Goal: Information Seeking & Learning: Learn about a topic

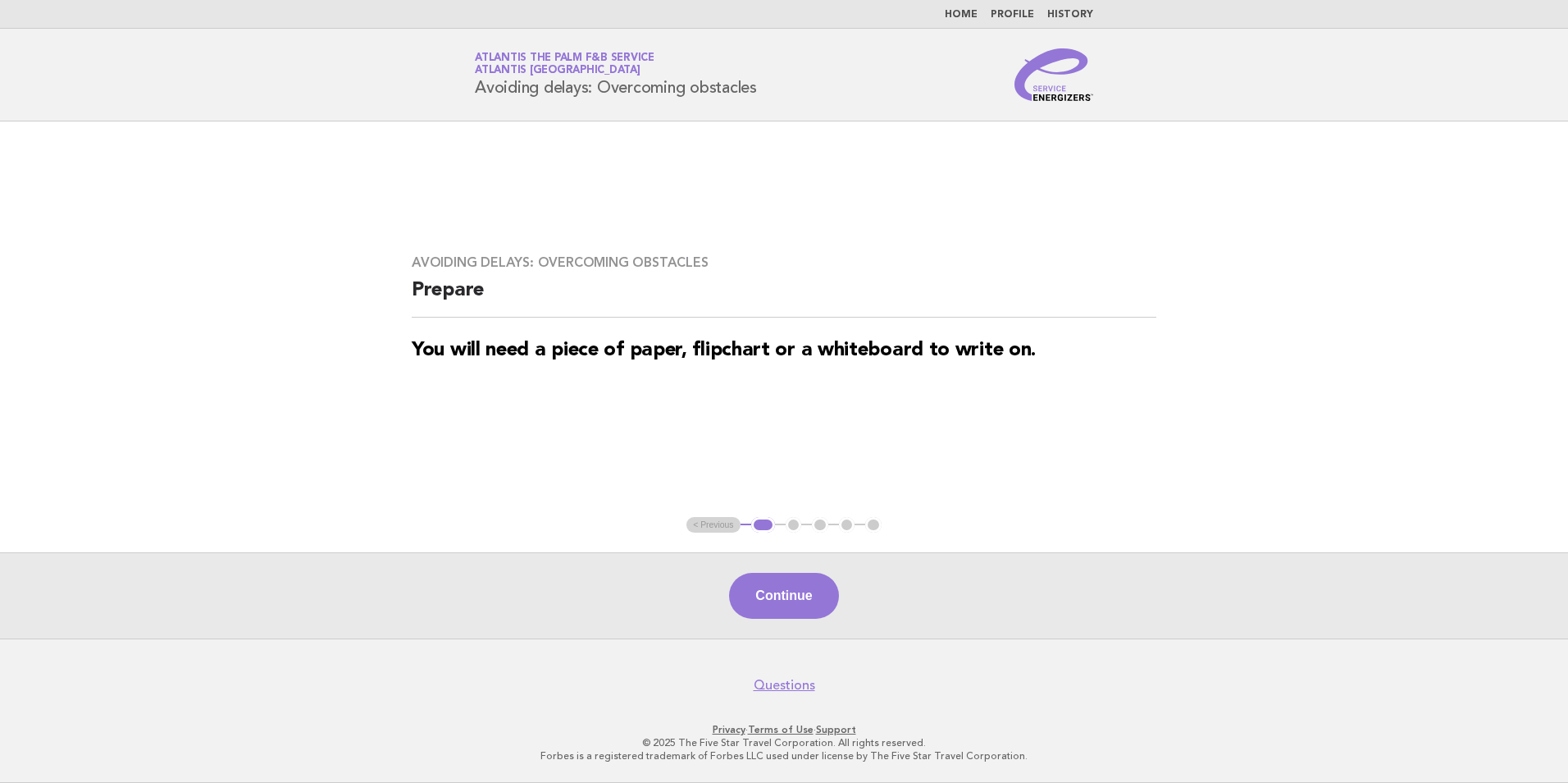
click at [956, 11] on link "Home" at bounding box center [961, 15] width 33 height 10
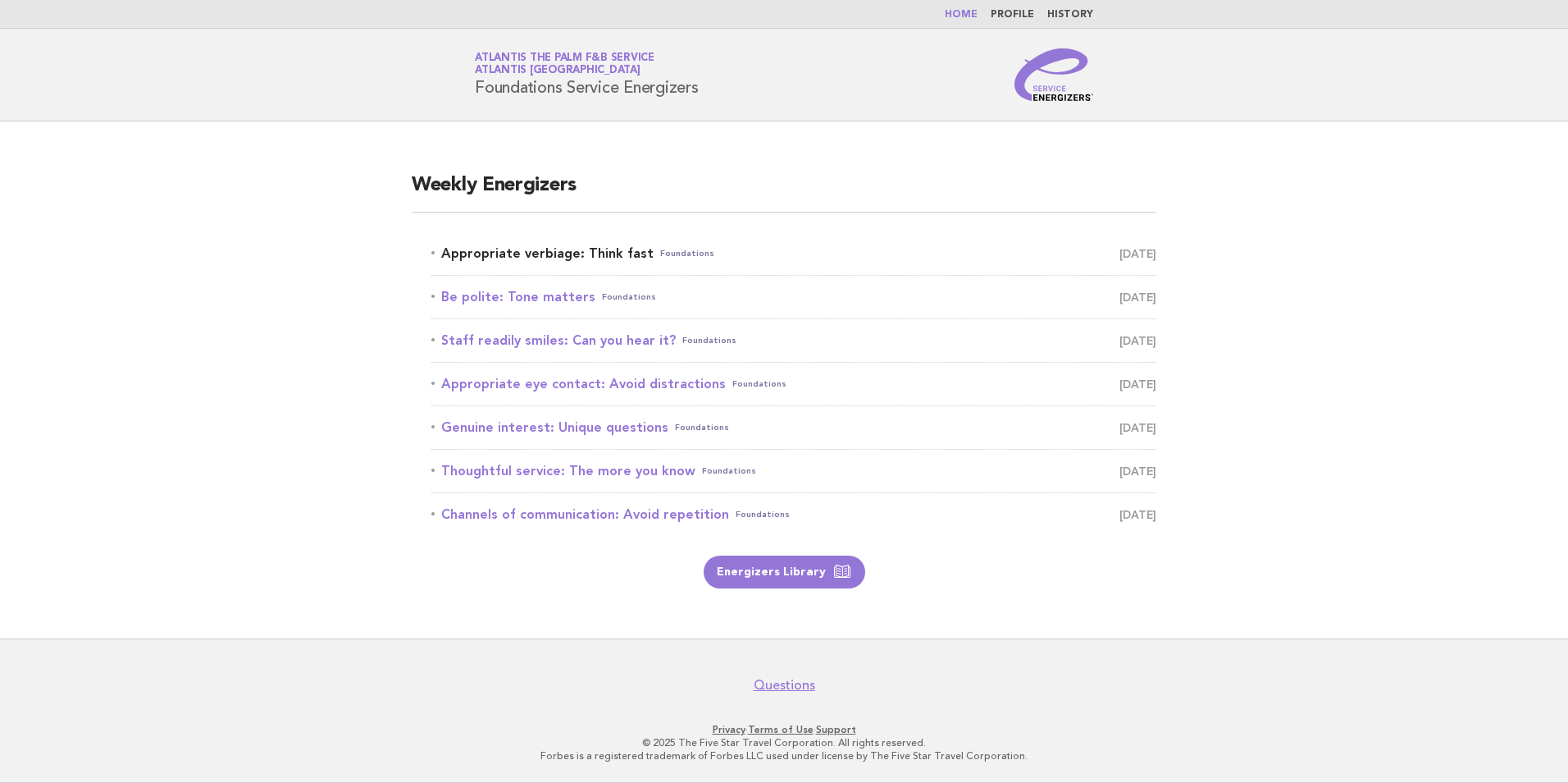
click at [592, 261] on link "Appropriate verbiage: Think fast Foundations [DATE]" at bounding box center [793, 253] width 725 height 23
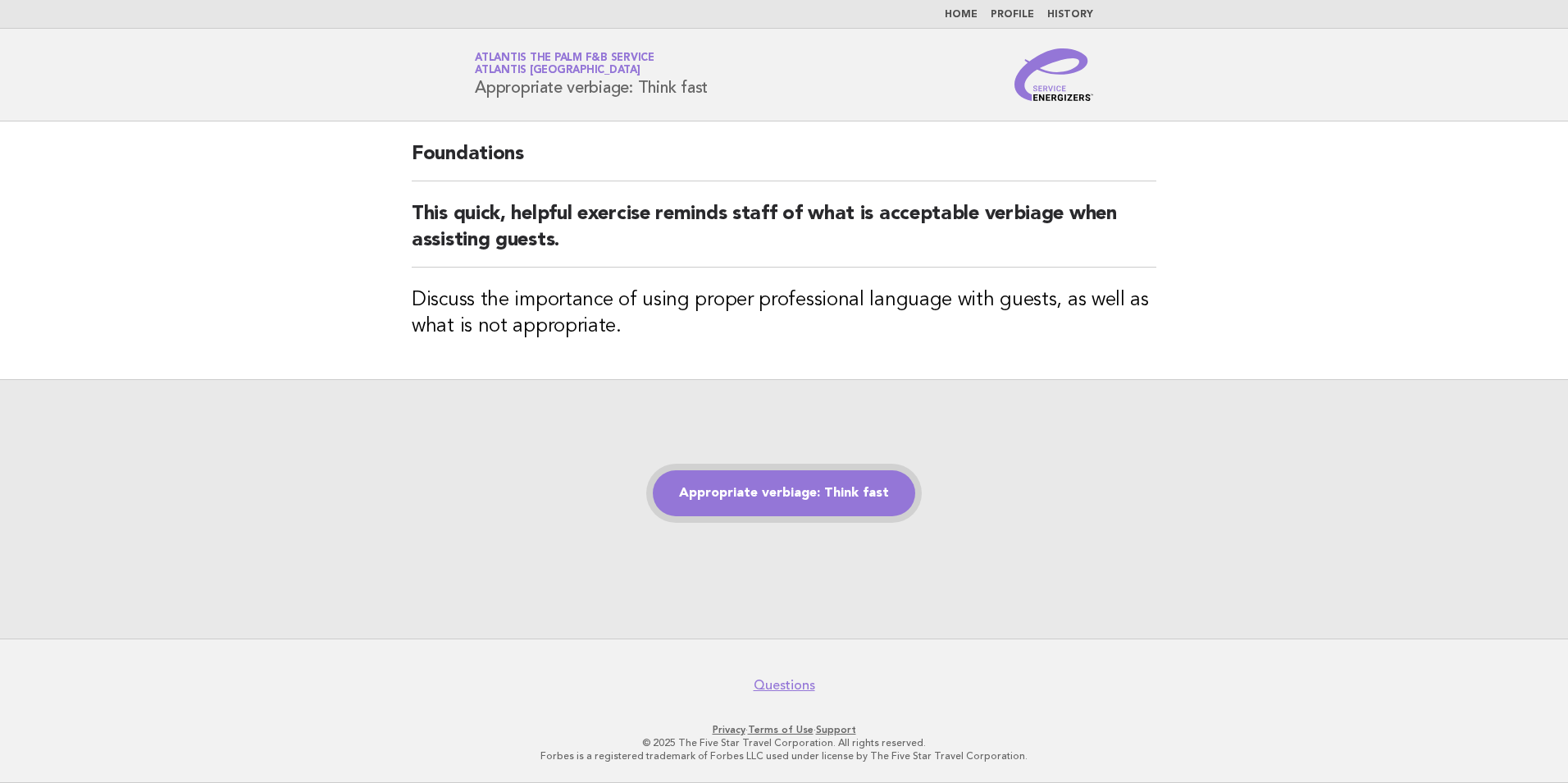
click at [795, 497] on link "Appropriate verbiage: Think fast" at bounding box center [784, 493] width 262 height 46
click at [798, 494] on link "Appropriate verbiage: Think fast" at bounding box center [784, 493] width 262 height 46
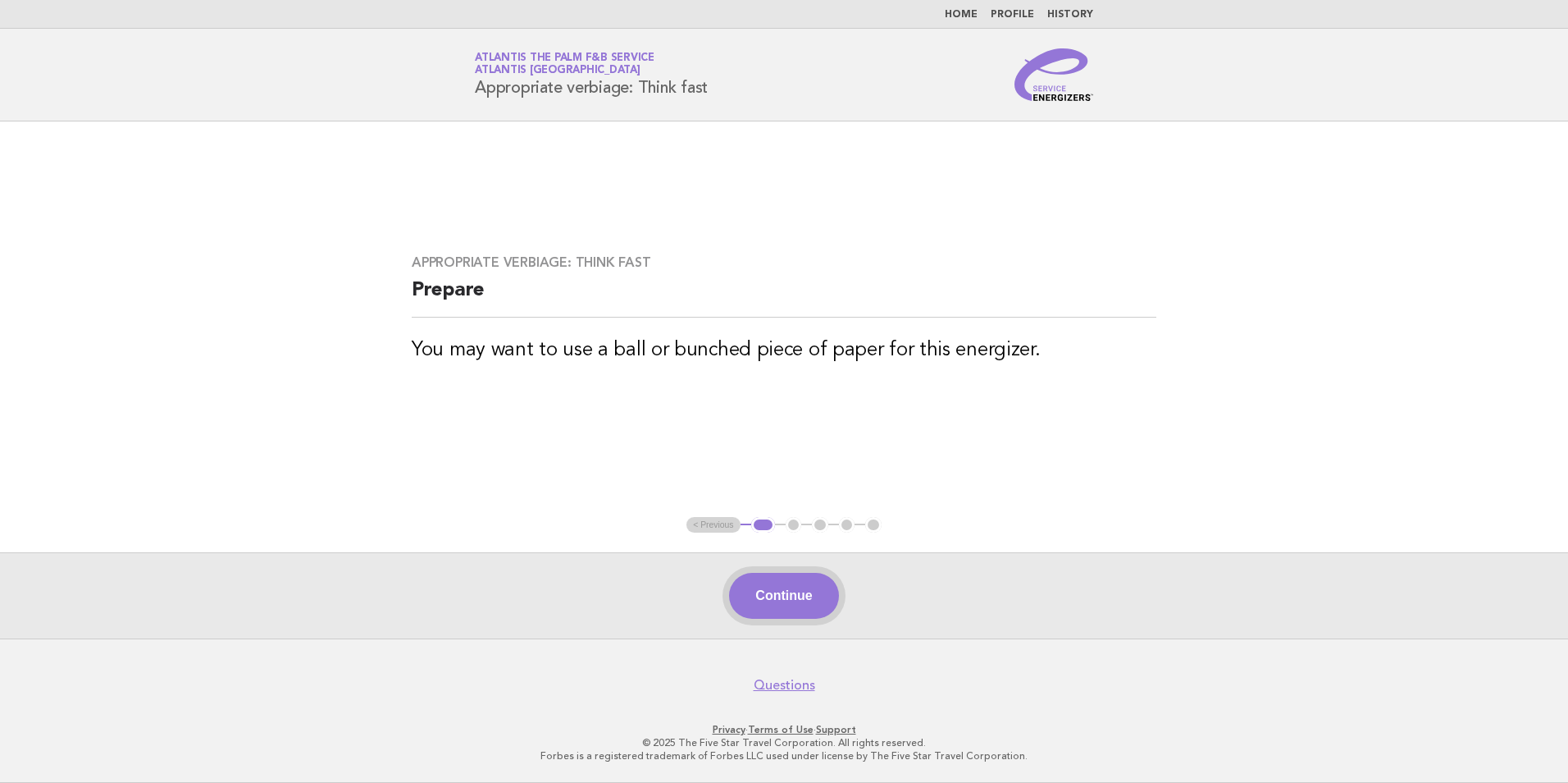
click at [798, 609] on button "Continue" at bounding box center [784, 596] width 109 height 46
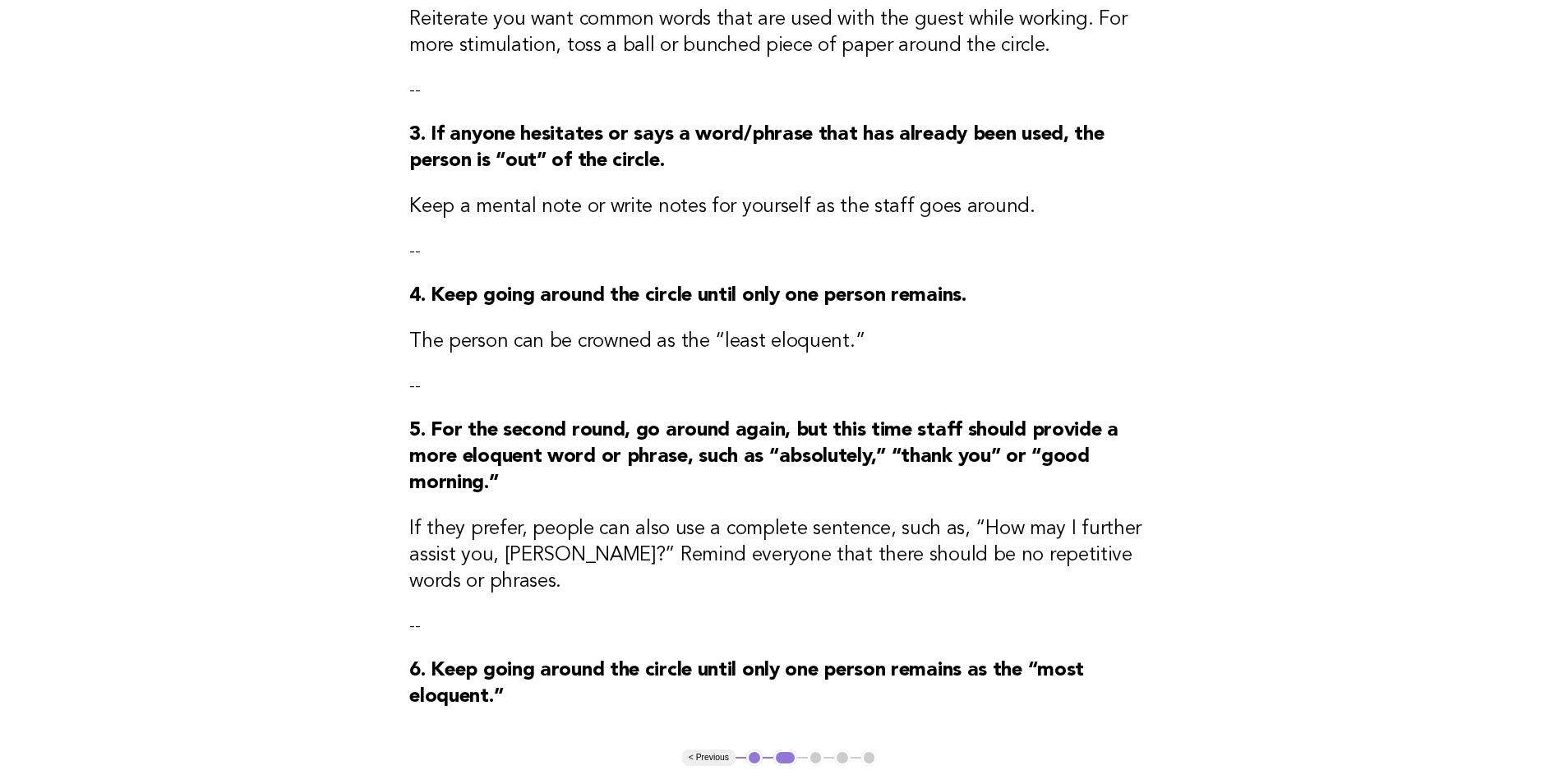
scroll to position [493, 0]
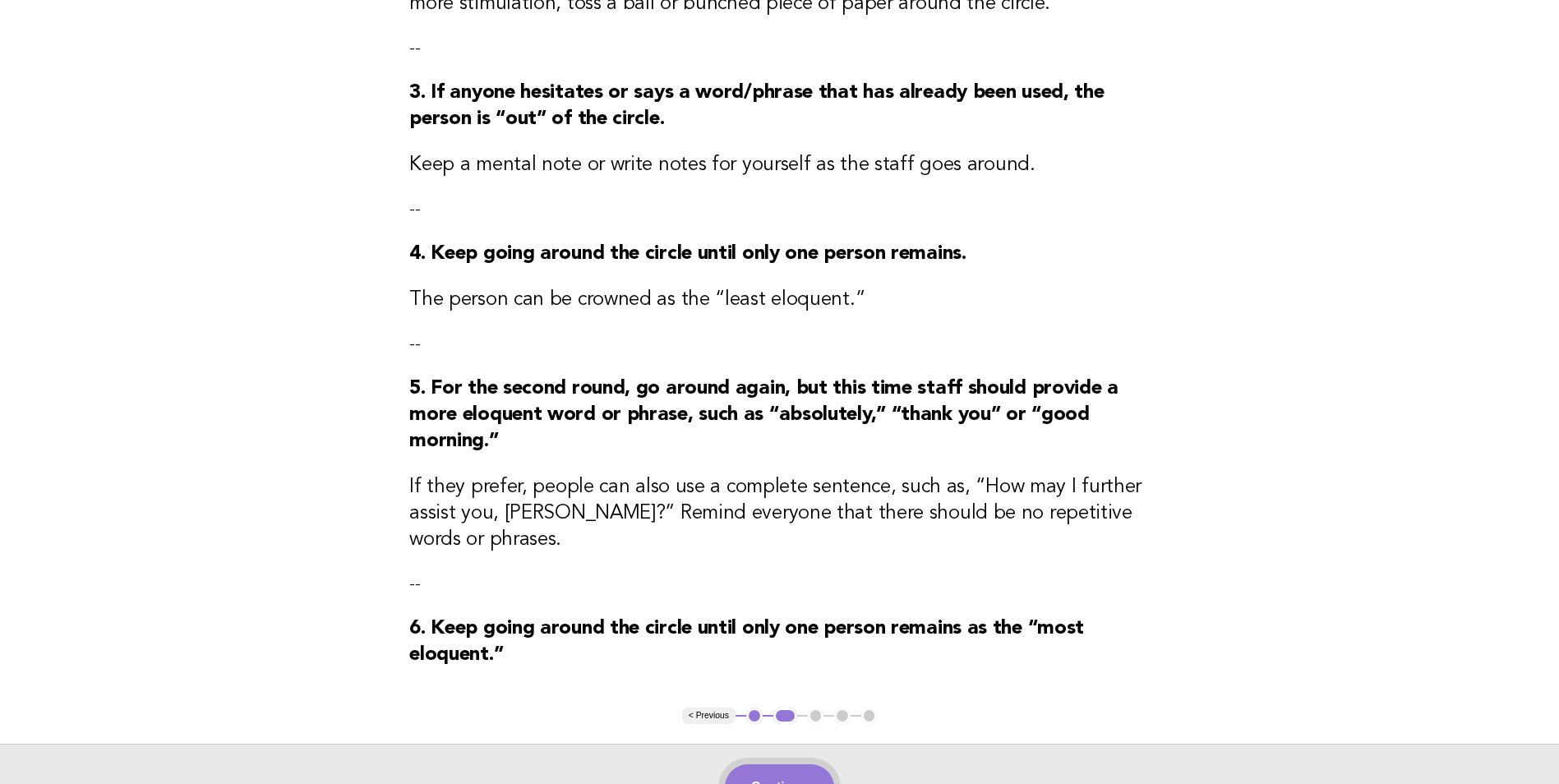
click at [813, 764] on button "Continue" at bounding box center [780, 787] width 109 height 46
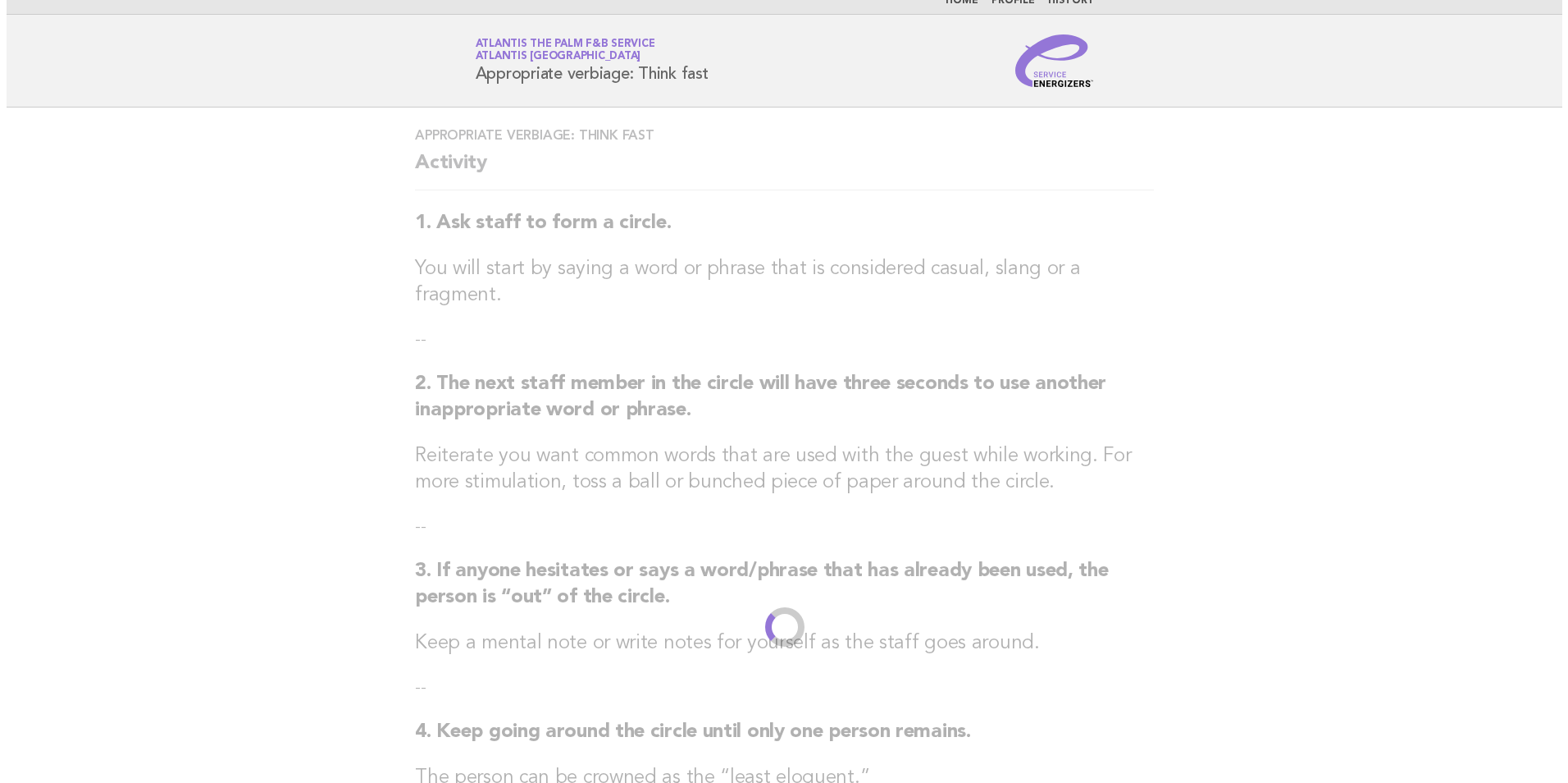
scroll to position [0, 0]
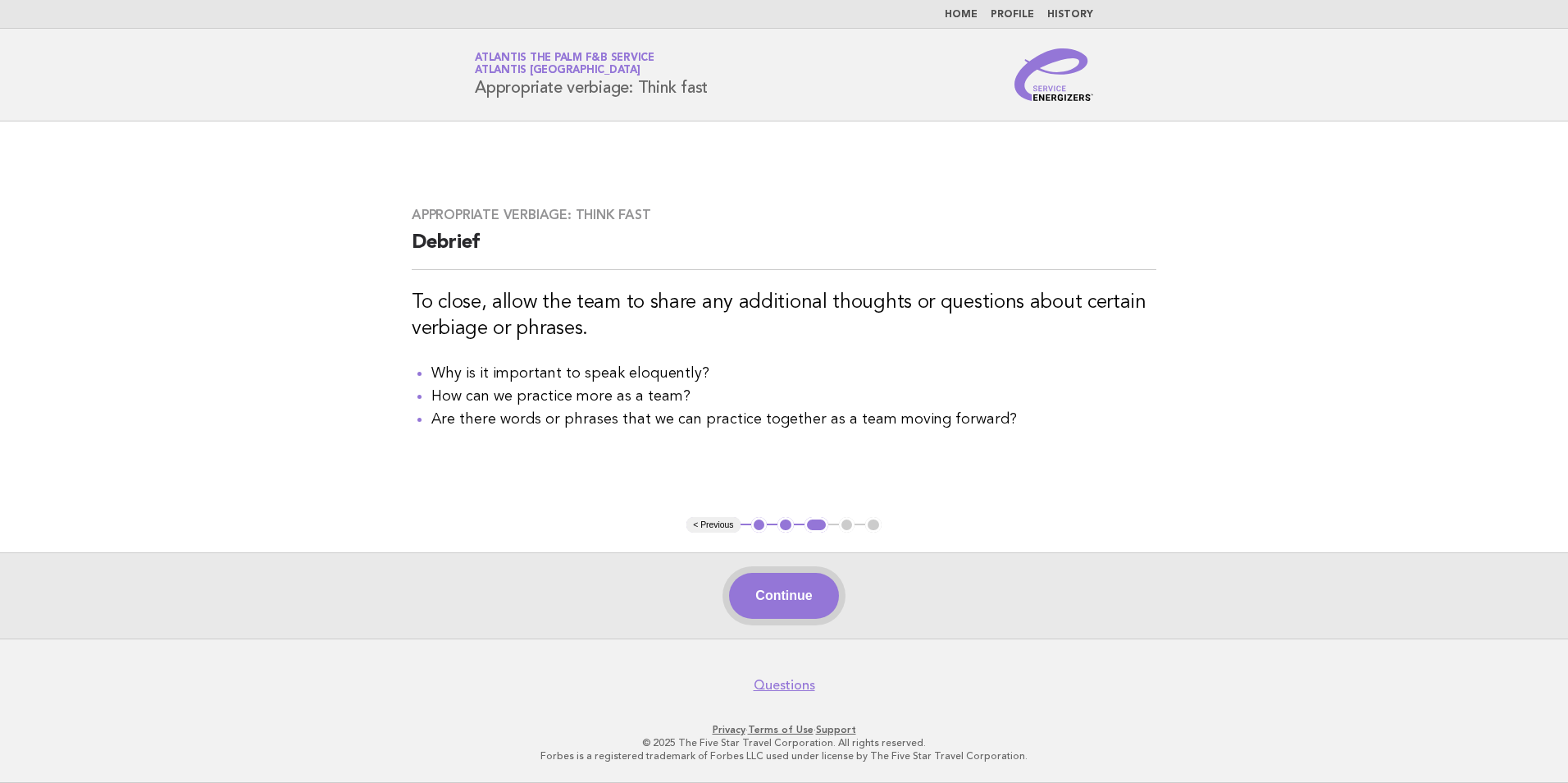
click at [802, 596] on button "Continue" at bounding box center [784, 596] width 109 height 46
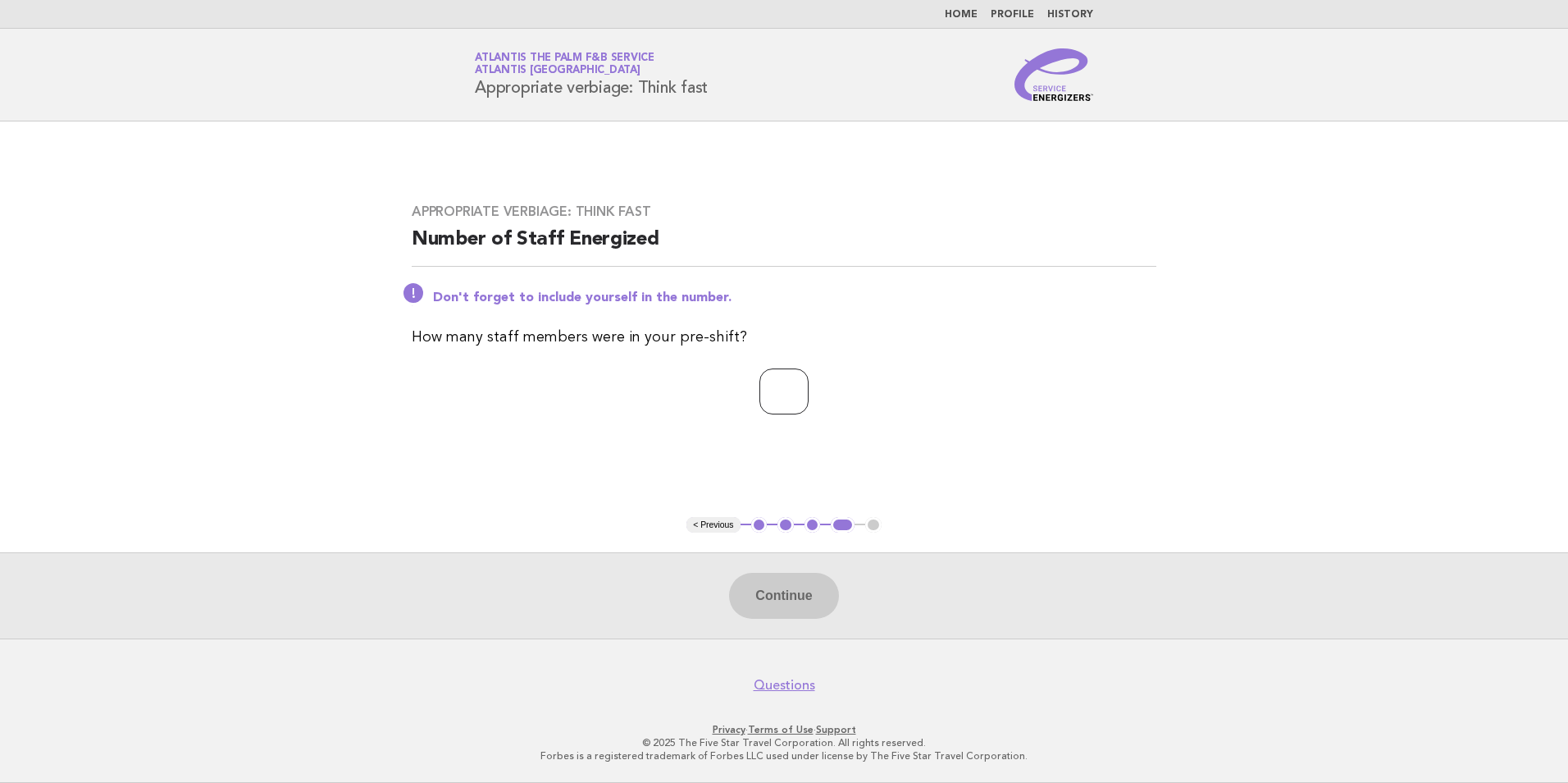
click at [776, 387] on input "number" at bounding box center [784, 392] width 49 height 46
type input "**"
click at [803, 614] on button "Continue" at bounding box center [784, 596] width 109 height 46
